Goal: Information Seeking & Learning: Learn about a topic

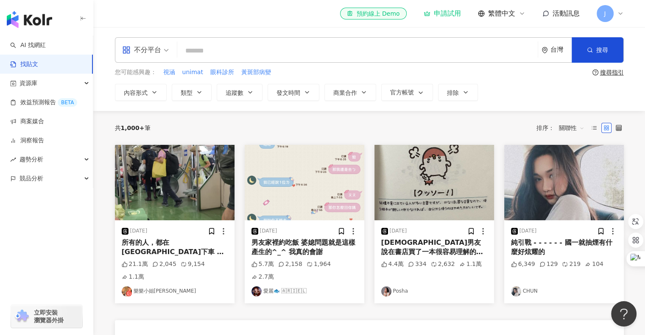
click at [156, 239] on div "所有的人，都在[GEOGRAPHIC_DATA]下車 這個畫面太感動" at bounding box center [175, 247] width 106 height 19
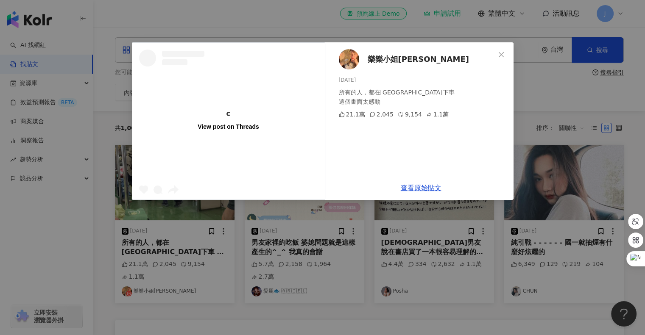
drag, startPoint x: 156, startPoint y: 239, endPoint x: 400, endPoint y: 83, distance: 290.0
click at [400, 83] on div "[DATE]" at bounding box center [423, 80] width 168 height 8
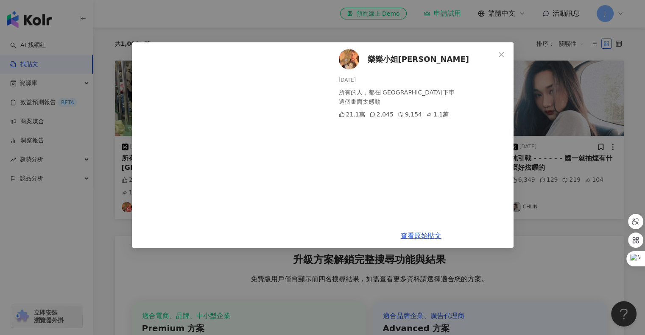
scroll to position [85, 0]
click at [503, 54] on icon "close" at bounding box center [501, 54] width 7 height 7
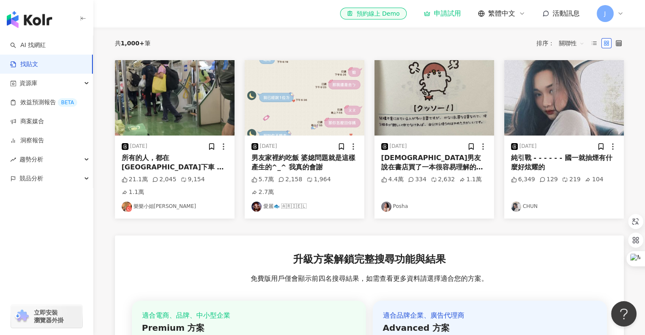
click at [530, 164] on div "純引戰 - - - - - - 國一就抽煙有什麼好炫耀的" at bounding box center [564, 162] width 106 height 19
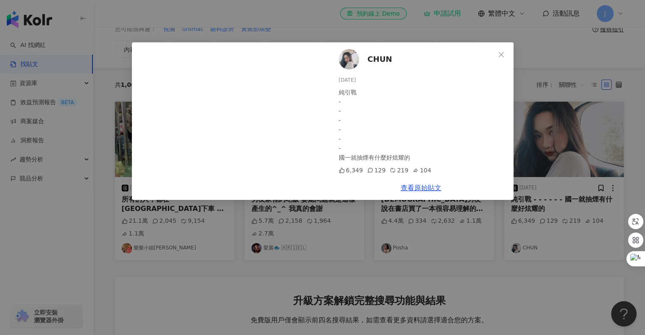
scroll to position [42, 0]
click at [376, 171] on div "129" at bounding box center [376, 170] width 19 height 9
click at [408, 186] on link "查看原始貼文" at bounding box center [421, 188] width 41 height 8
click at [502, 53] on icon "close" at bounding box center [501, 54] width 5 height 5
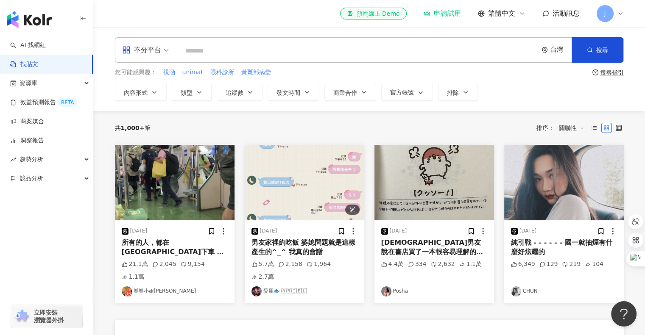
scroll to position [0, 0]
click at [194, 47] on input "search" at bounding box center [358, 51] width 354 height 18
click at [144, 93] on span "內容形式" at bounding box center [136, 92] width 24 height 7
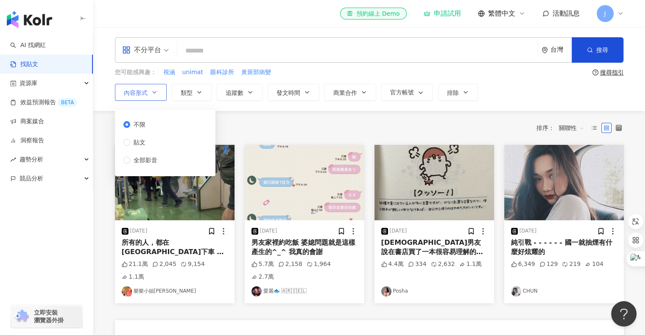
click at [144, 93] on span "內容形式" at bounding box center [136, 92] width 24 height 7
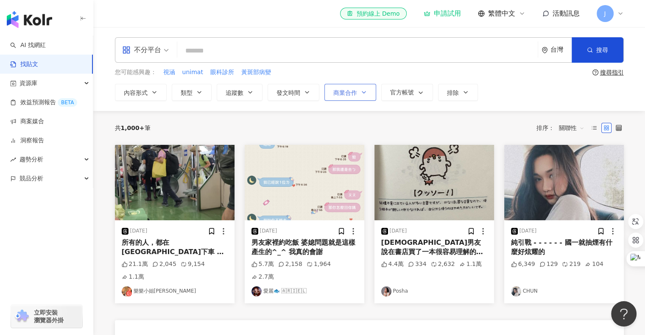
click at [350, 90] on span "商業合作" at bounding box center [345, 92] width 24 height 7
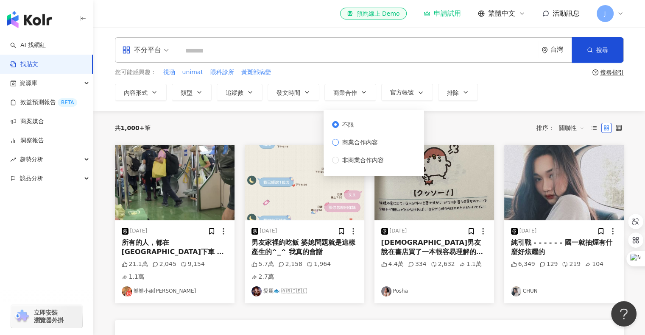
click at [359, 144] on span "商業合作內容" at bounding box center [360, 142] width 42 height 9
click at [349, 125] on span "不限" at bounding box center [348, 124] width 19 height 9
click at [232, 98] on button "追蹤數" at bounding box center [240, 92] width 46 height 17
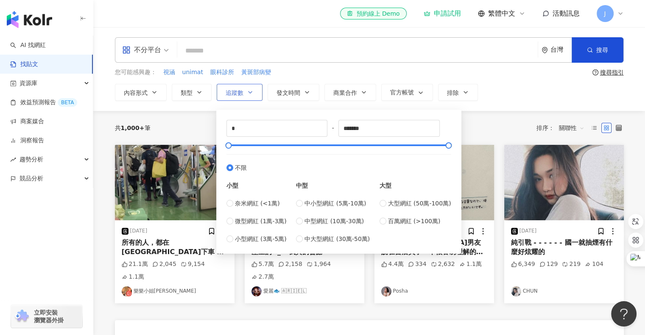
click at [239, 91] on span "追蹤數" at bounding box center [235, 92] width 18 height 7
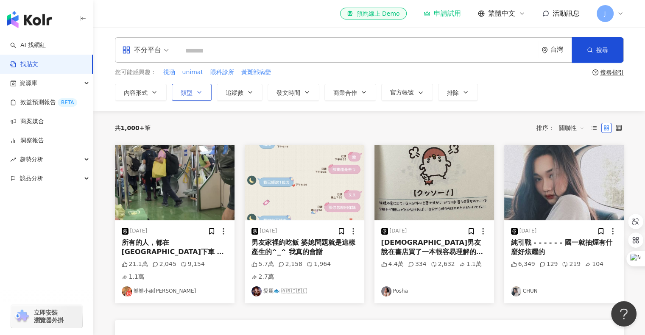
click at [190, 89] on span "類型" at bounding box center [187, 92] width 12 height 7
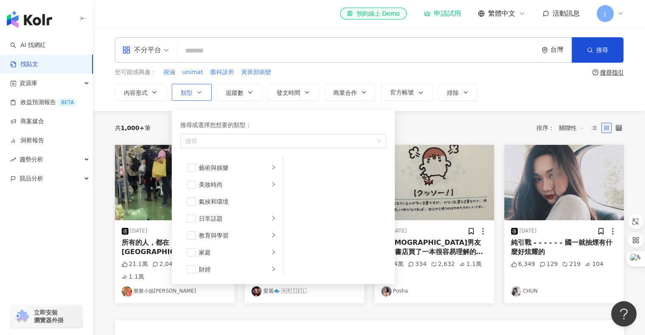
click at [190, 89] on span "類型" at bounding box center [187, 92] width 12 height 7
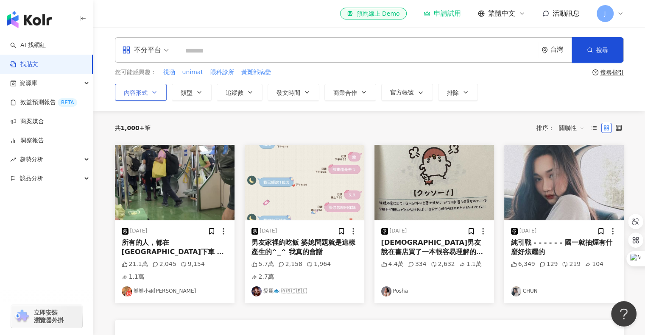
click at [146, 91] on span "內容形式" at bounding box center [136, 92] width 24 height 7
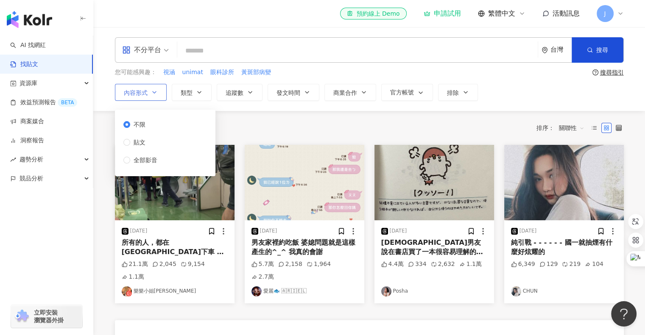
click at [146, 91] on span "內容形式" at bounding box center [136, 92] width 24 height 7
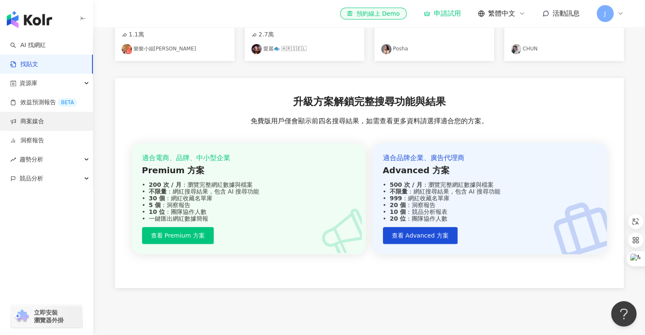
scroll to position [212, 0]
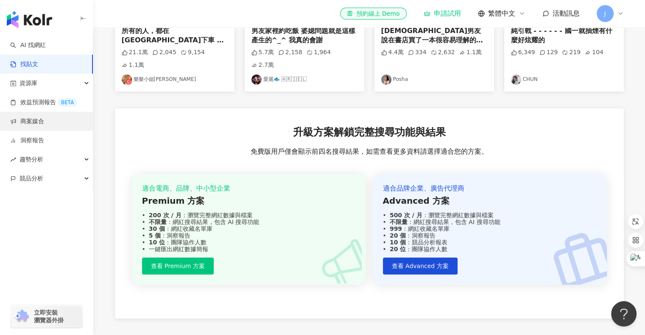
click at [42, 120] on link "商案媒合" at bounding box center [27, 121] width 34 height 8
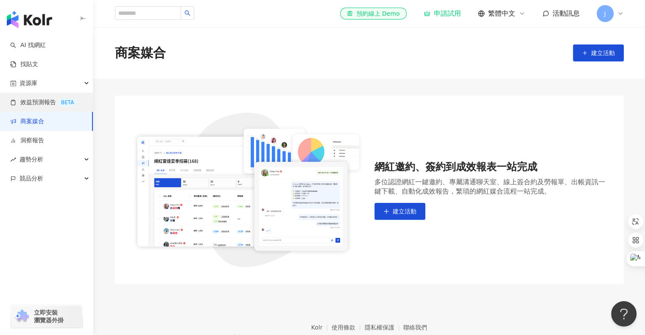
click at [34, 103] on link "效益預測報告 BETA" at bounding box center [43, 102] width 67 height 8
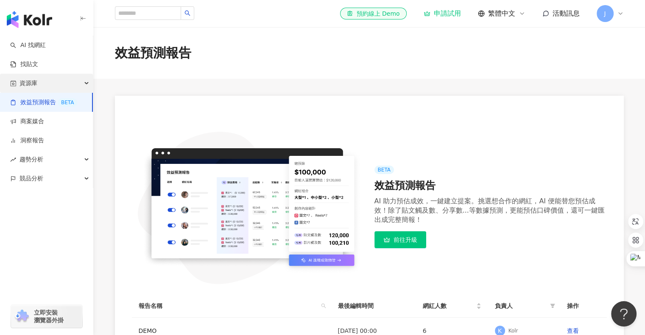
click at [36, 86] on span "資源庫" at bounding box center [29, 83] width 18 height 19
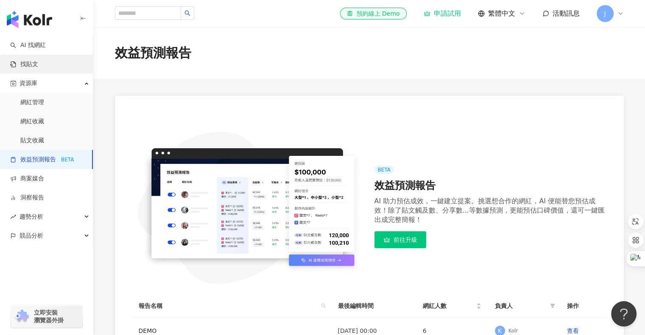
click at [38, 69] on link "找貼文" at bounding box center [24, 64] width 28 height 8
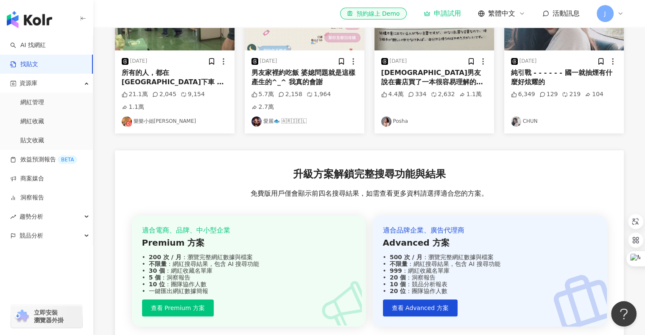
scroll to position [171, 0]
